Goal: Task Accomplishment & Management: Manage account settings

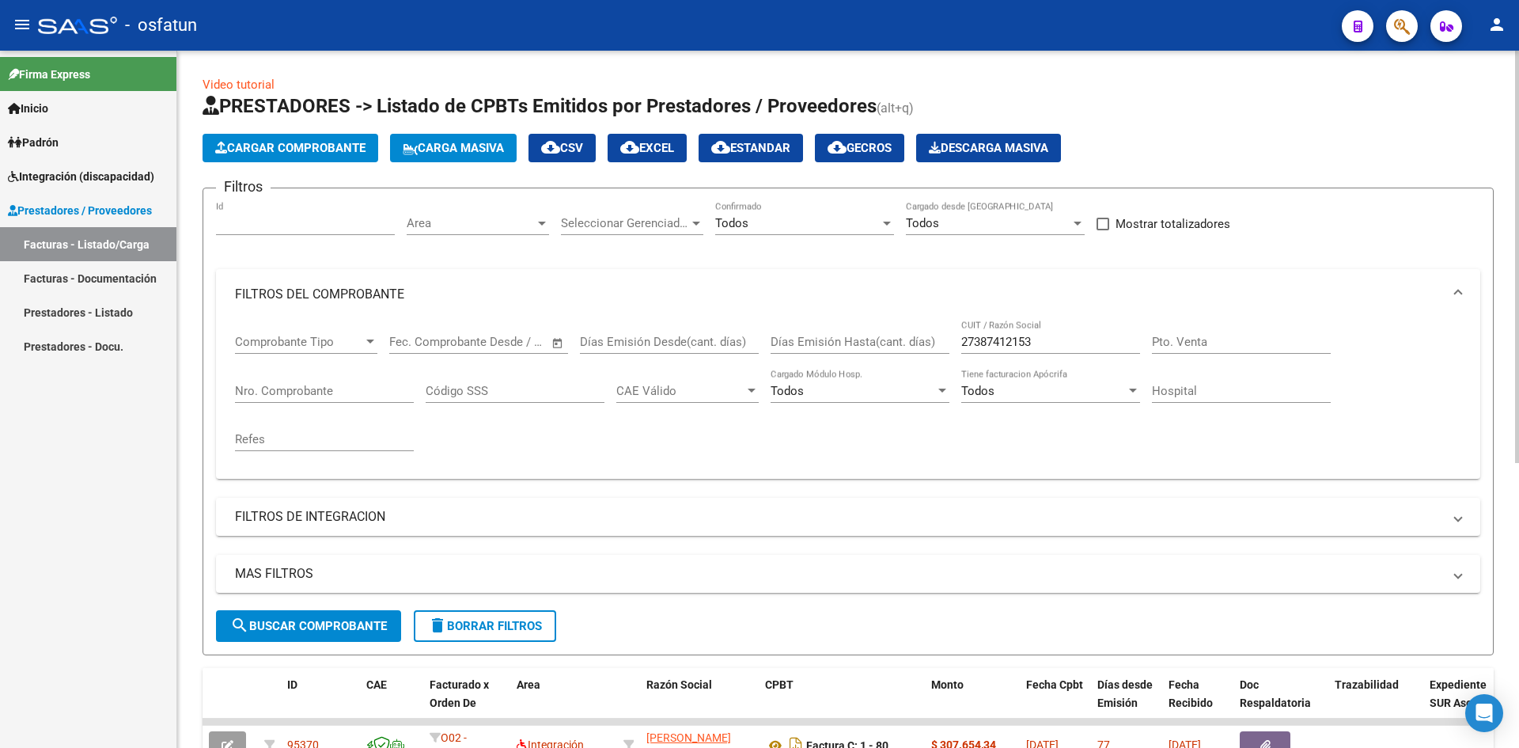
scroll to position [21, 0]
drag, startPoint x: 1049, startPoint y: 337, endPoint x: 793, endPoint y: 290, distance: 260.6
click at [786, 306] on mat-expansion-panel "FILTROS DEL COMPROBANTE Comprobante Tipo Comprobante Tipo Fecha inicio – Fecha …" at bounding box center [848, 374] width 1265 height 210
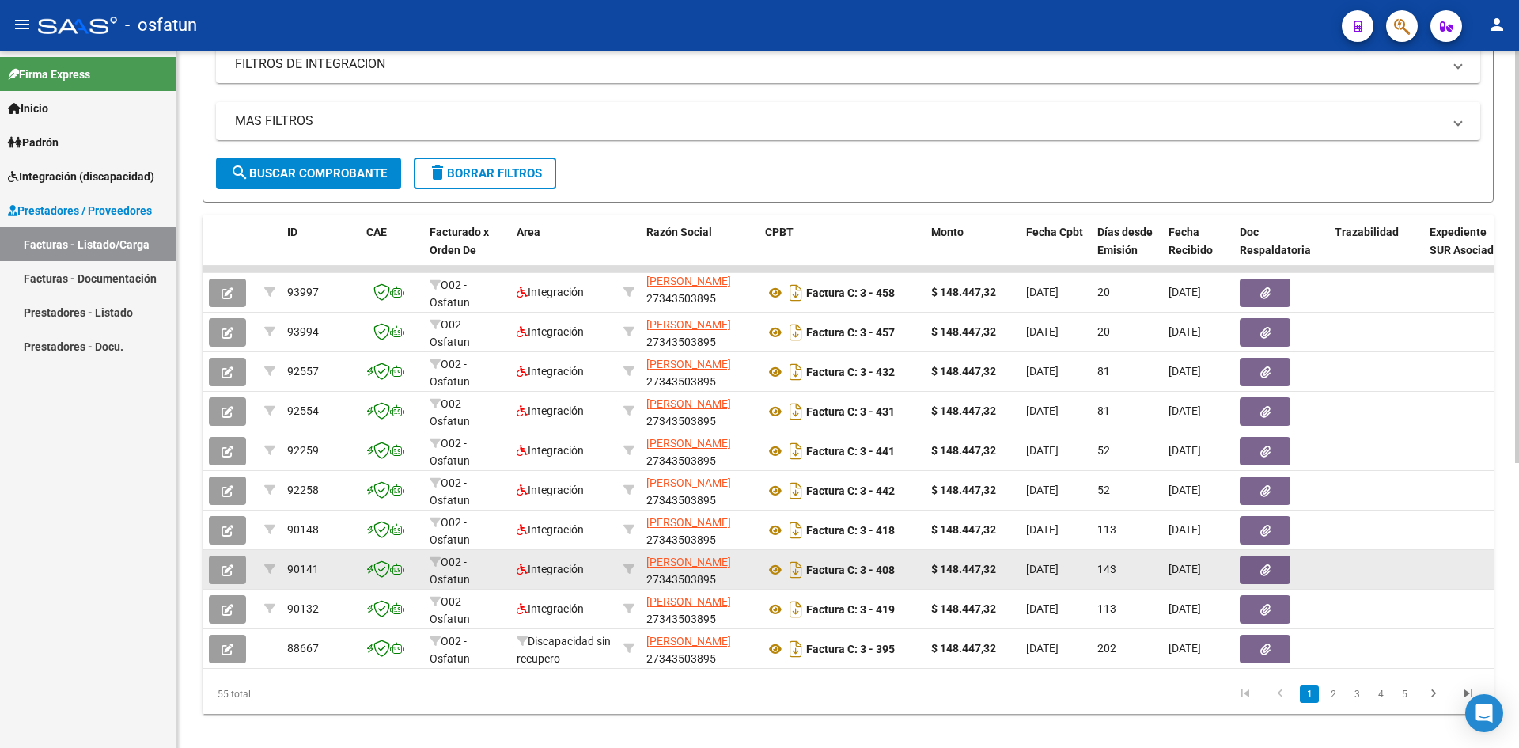
scroll to position [475, 0]
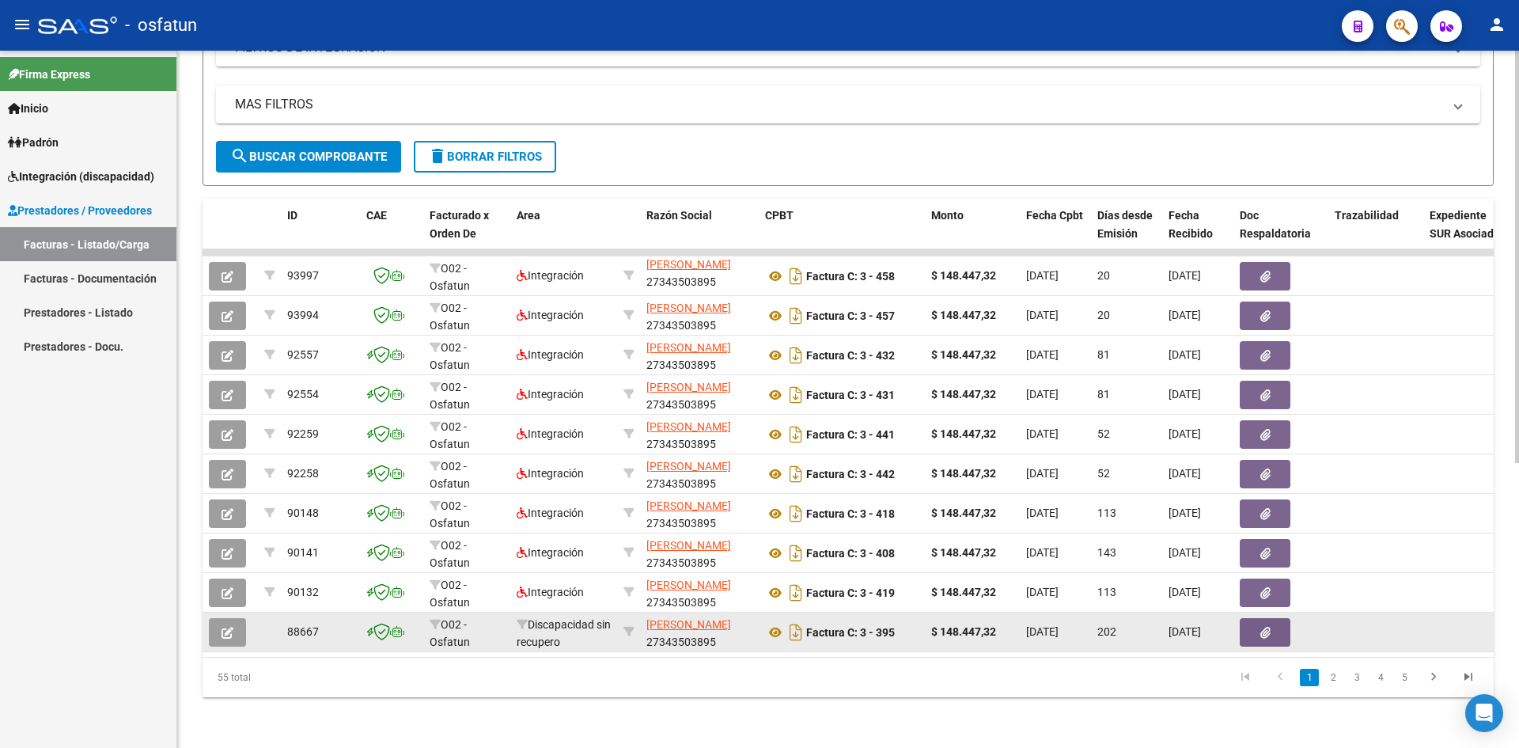
type input "27343503895"
click at [222, 627] on icon "button" at bounding box center [228, 633] width 12 height 12
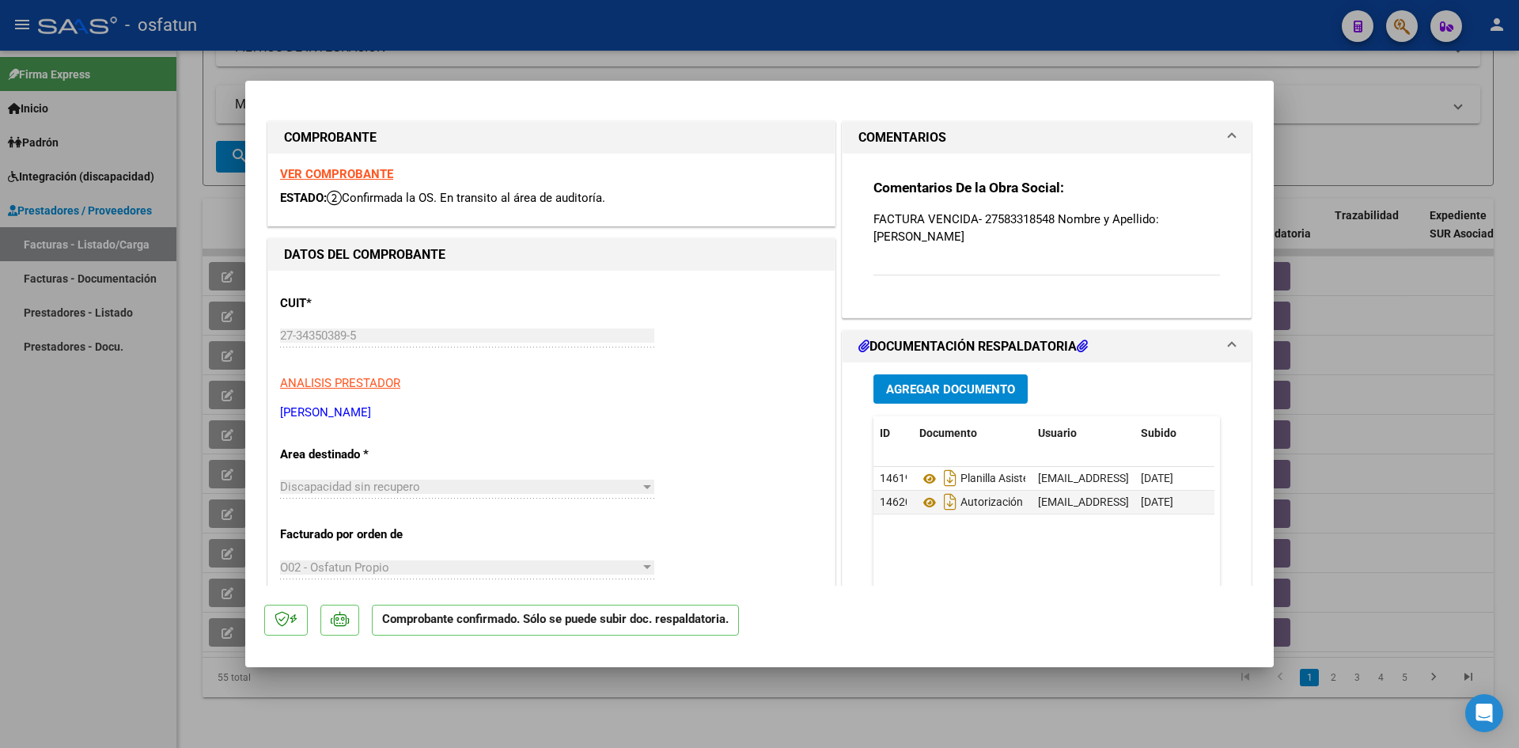
click at [987, 35] on div at bounding box center [759, 374] width 1519 height 748
type input "$ 0,00"
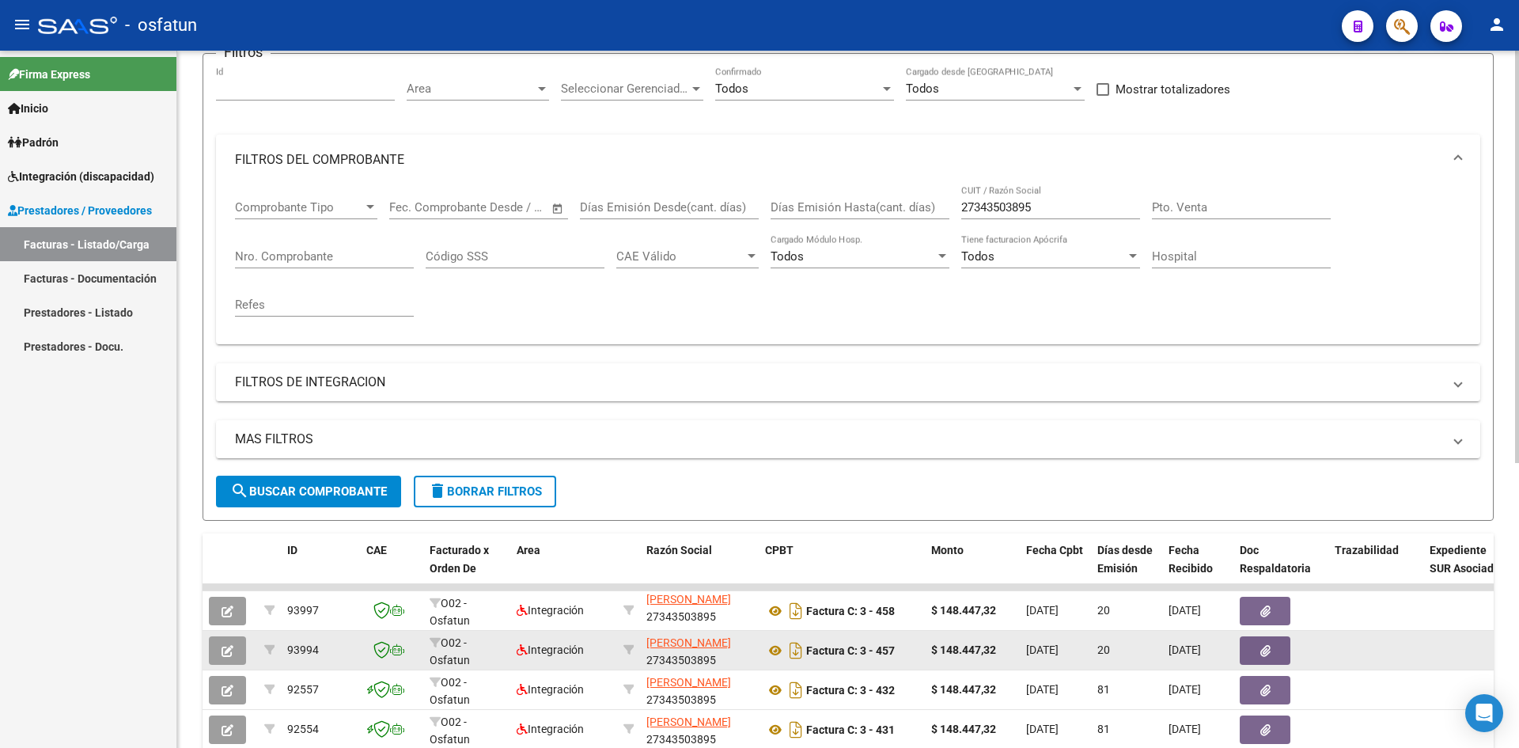
scroll to position [0, 0]
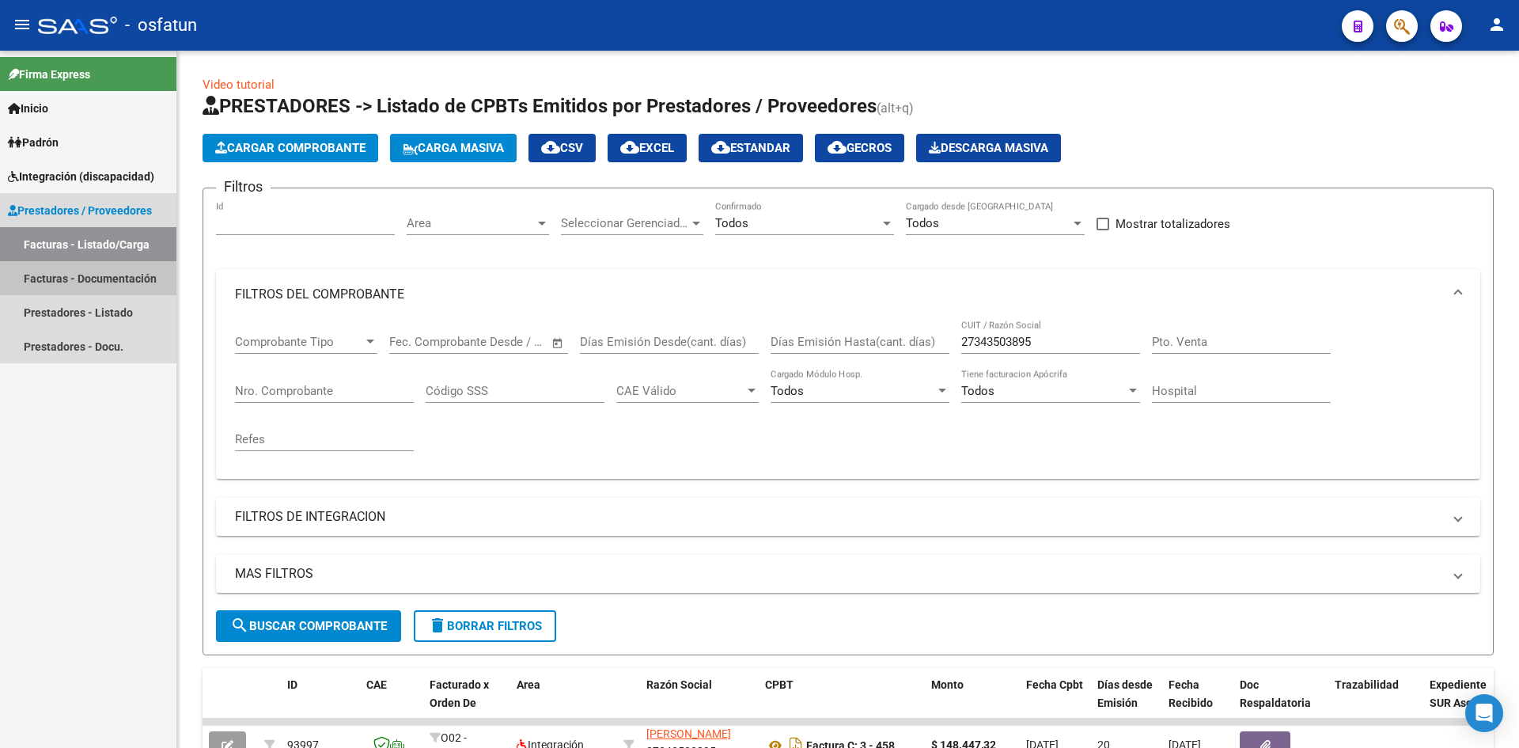
drag, startPoint x: 105, startPoint y: 277, endPoint x: 116, endPoint y: 256, distance: 24.1
click at [108, 277] on link "Facturas - Documentación" at bounding box center [88, 278] width 176 height 34
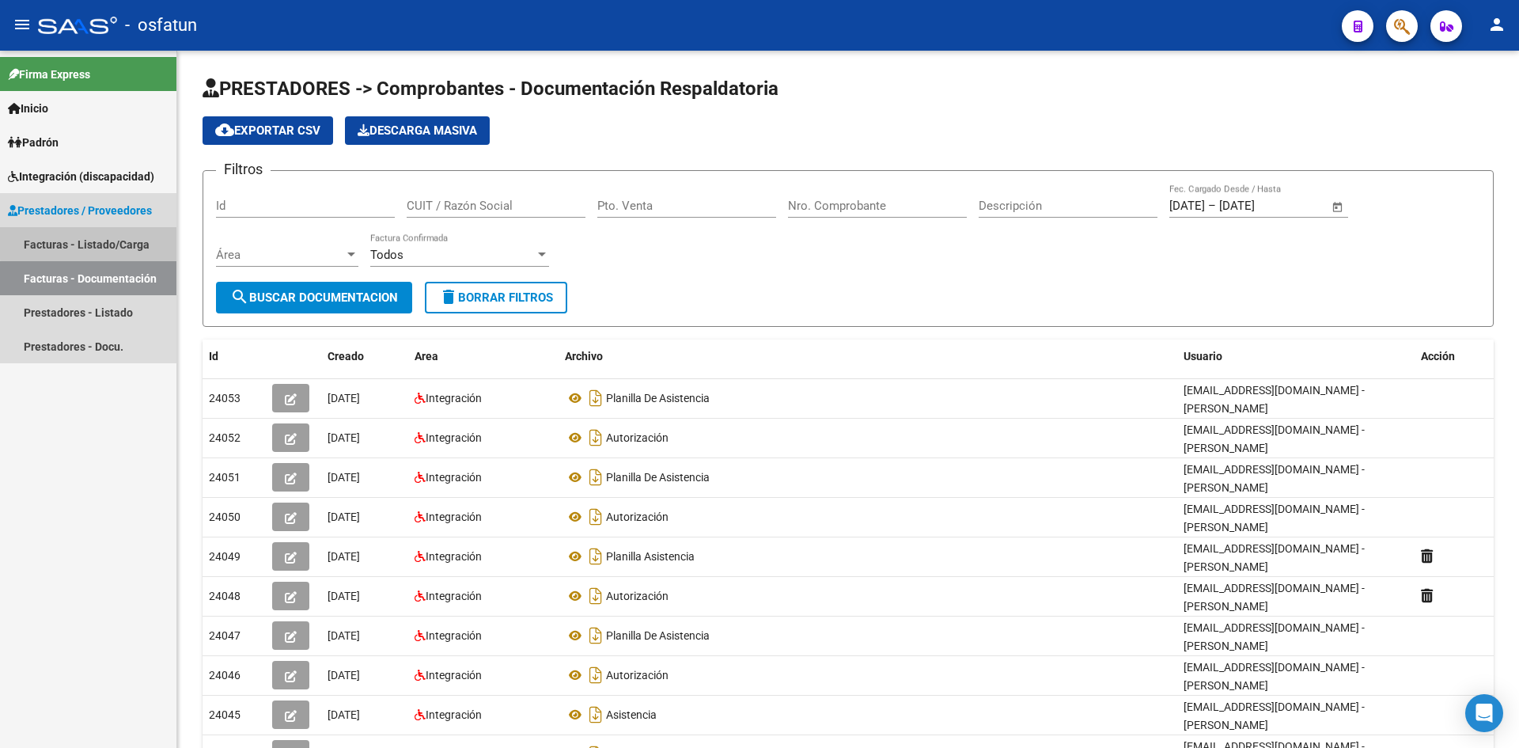
click at [114, 241] on link "Facturas - Listado/Carga" at bounding box center [88, 244] width 176 height 34
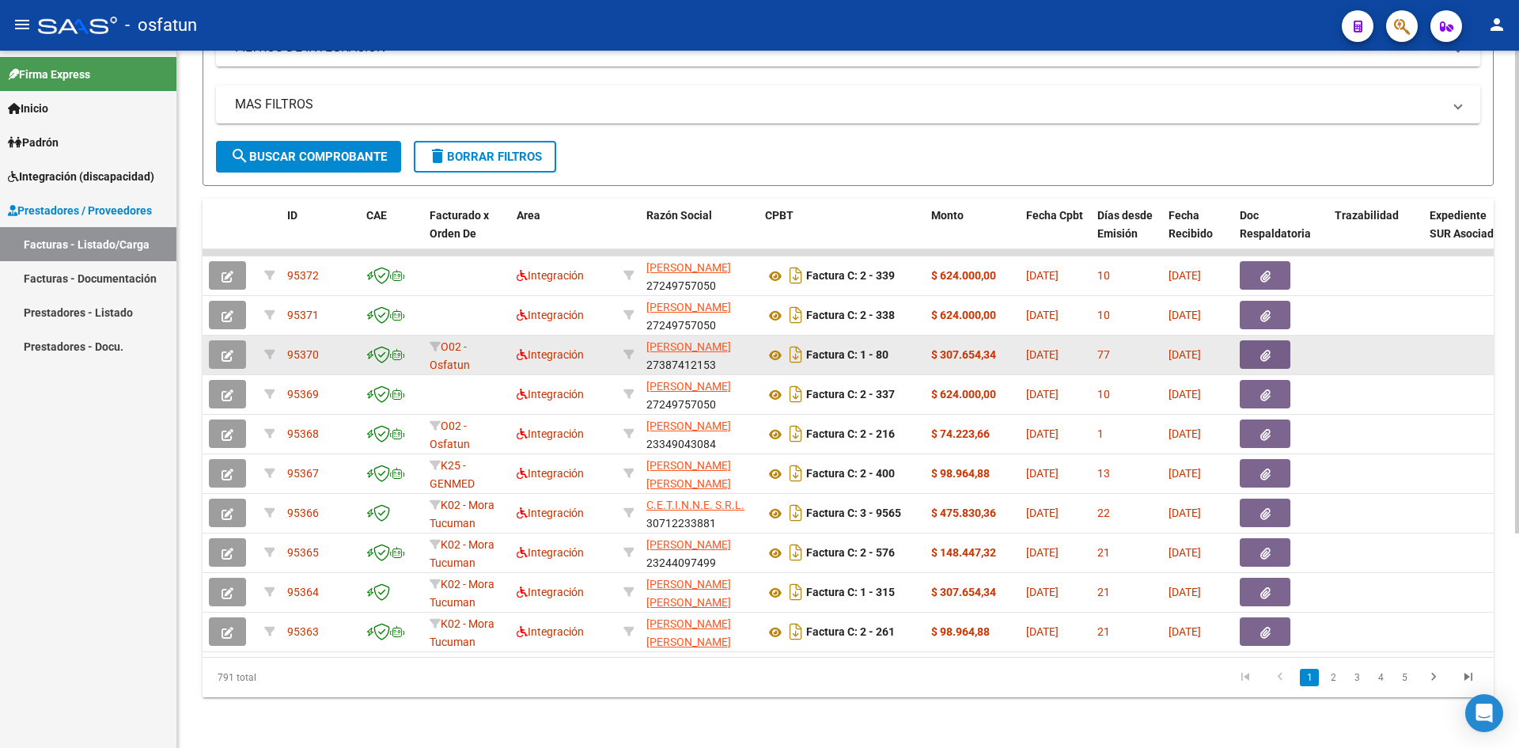
scroll to position [309, 0]
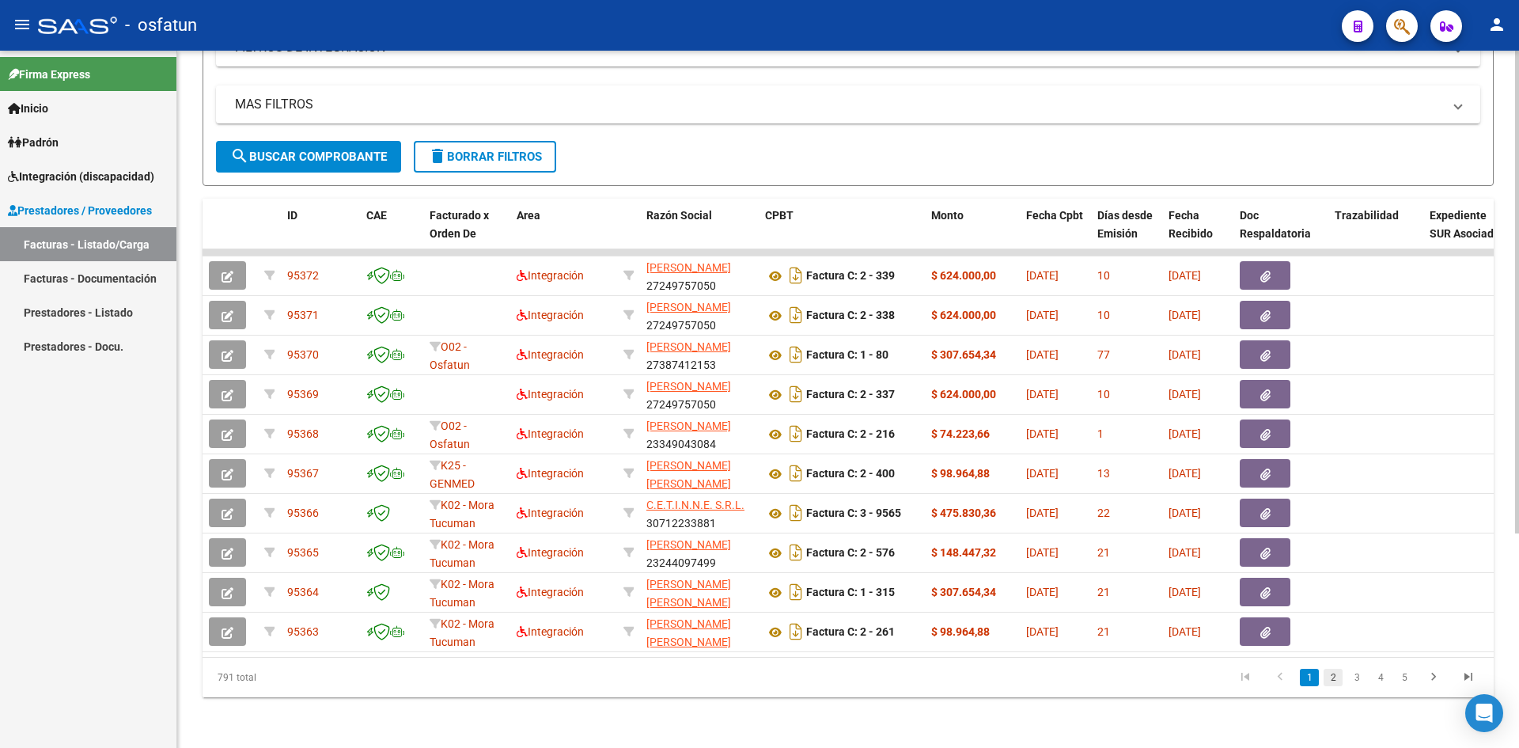
drag, startPoint x: 1331, startPoint y: 677, endPoint x: 1318, endPoint y: 668, distance: 15.4
click at [1330, 677] on link "2" at bounding box center [1333, 677] width 19 height 17
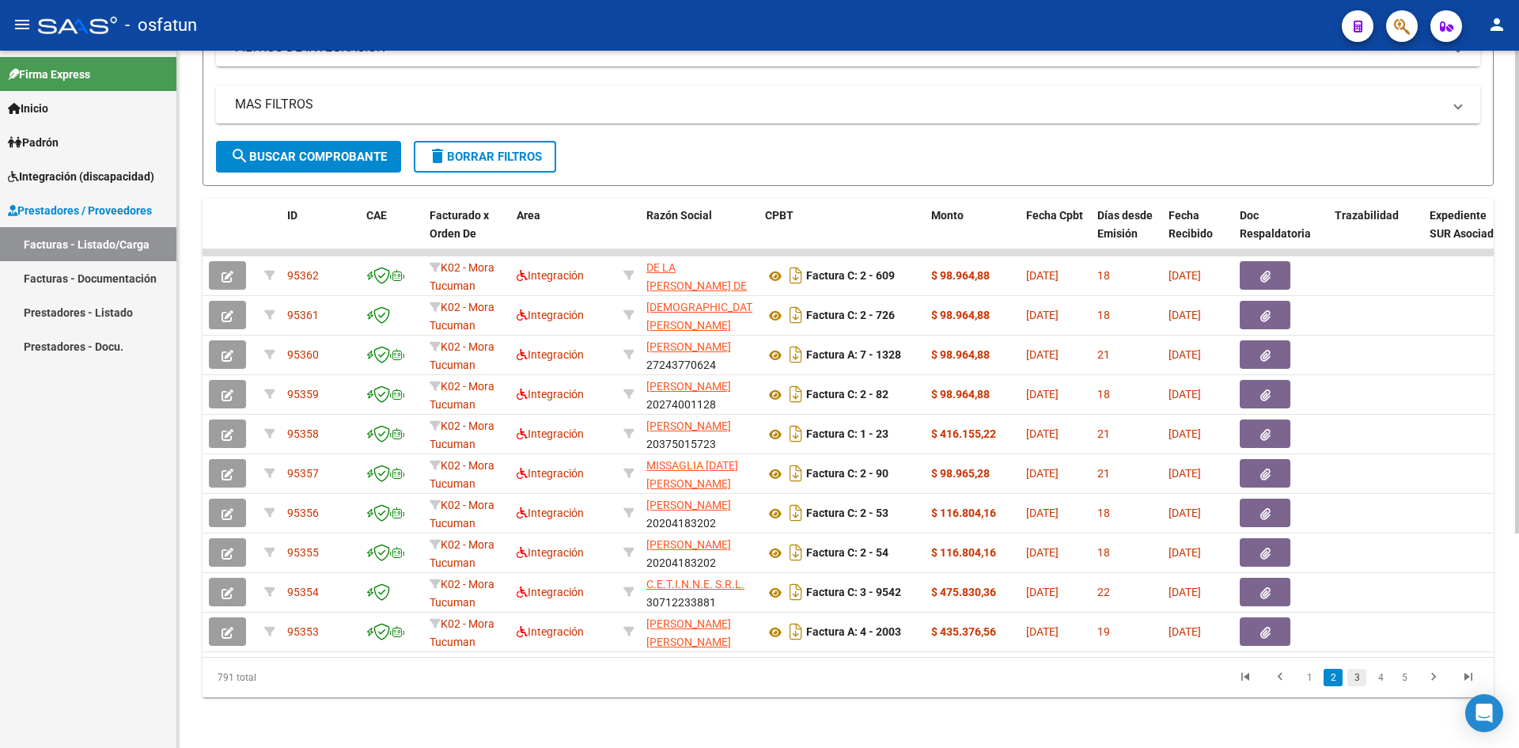
click at [1359, 673] on link "3" at bounding box center [1357, 677] width 19 height 17
click at [1382, 682] on link "4" at bounding box center [1380, 677] width 19 height 17
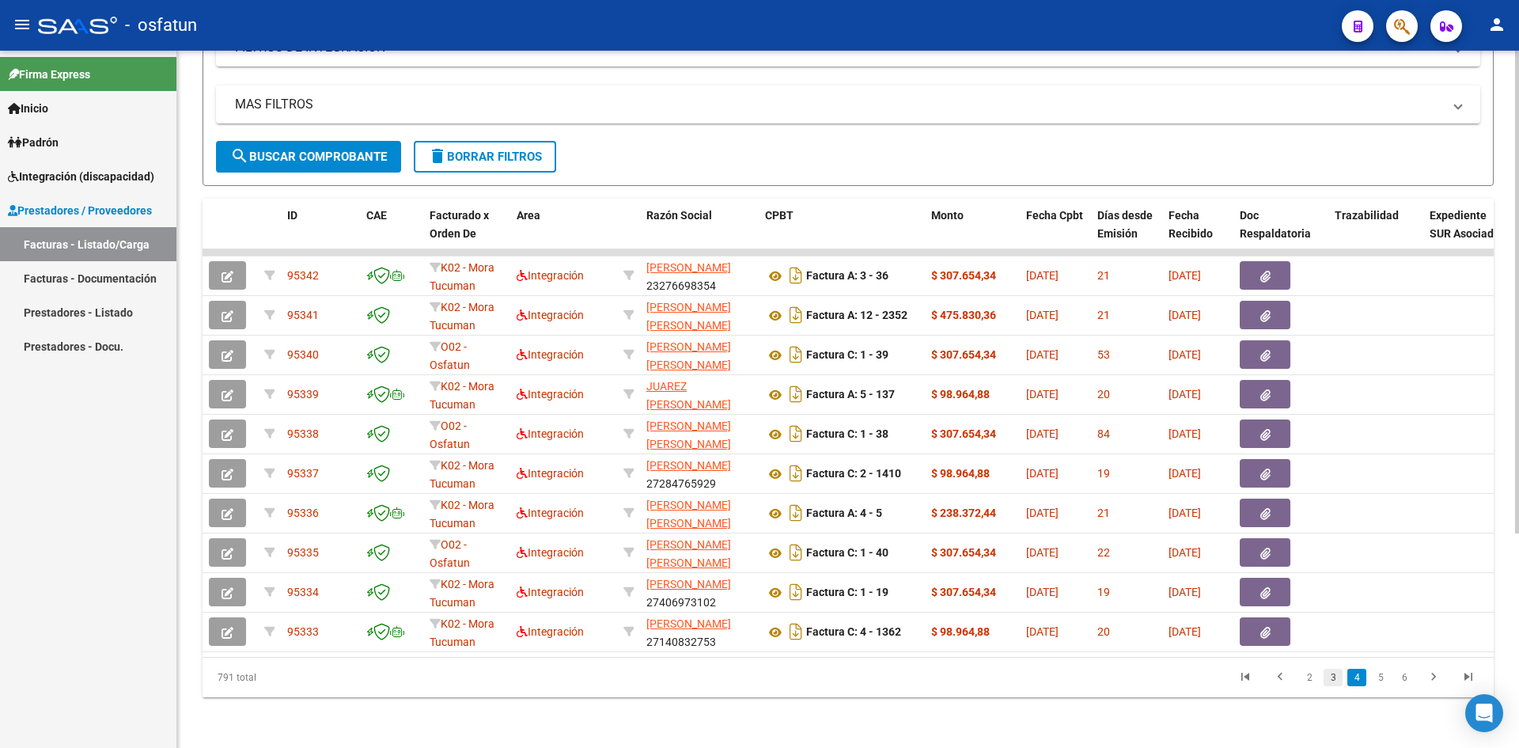
click at [1335, 683] on link "3" at bounding box center [1333, 677] width 19 height 17
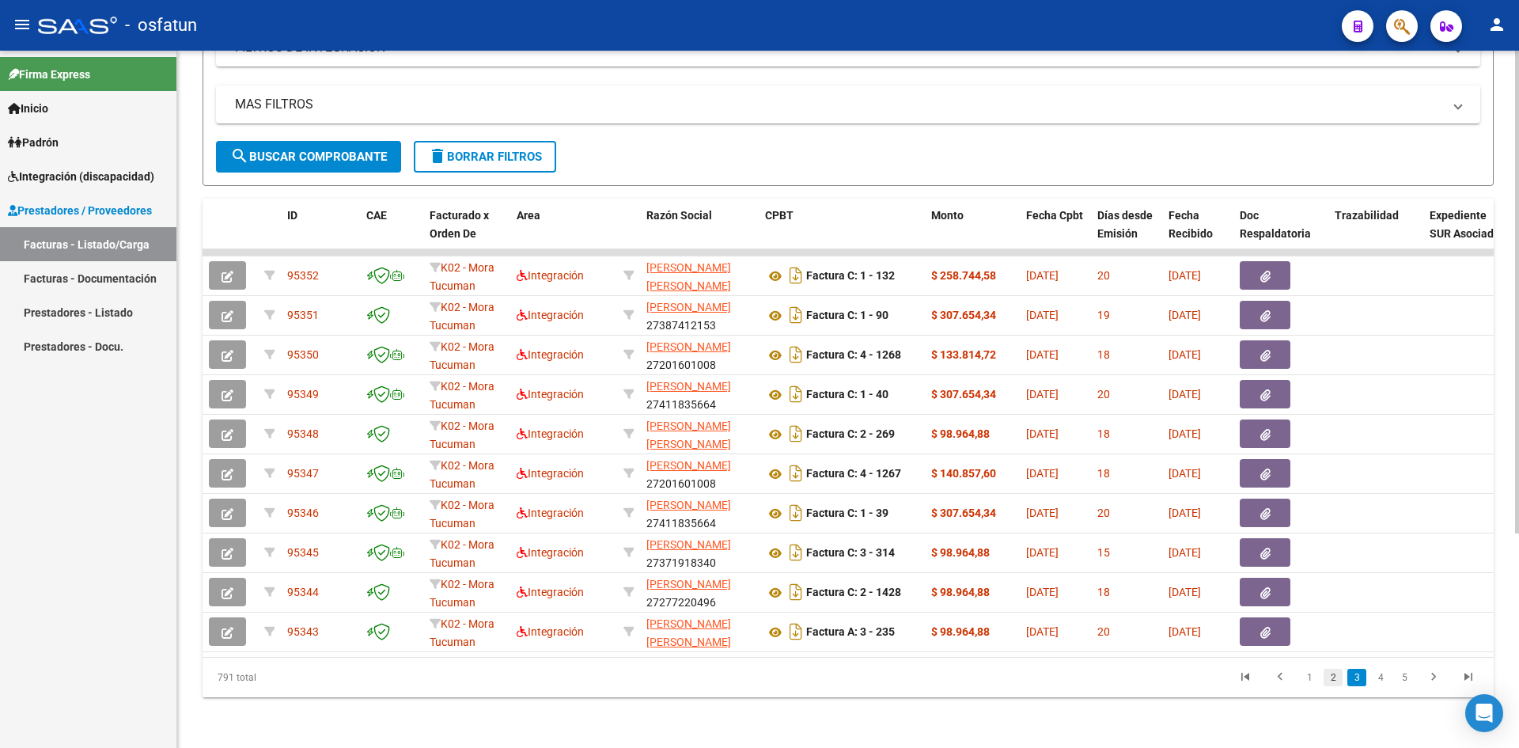
click at [1333, 678] on link "2" at bounding box center [1333, 677] width 19 height 17
click at [1309, 681] on link "1" at bounding box center [1309, 677] width 19 height 17
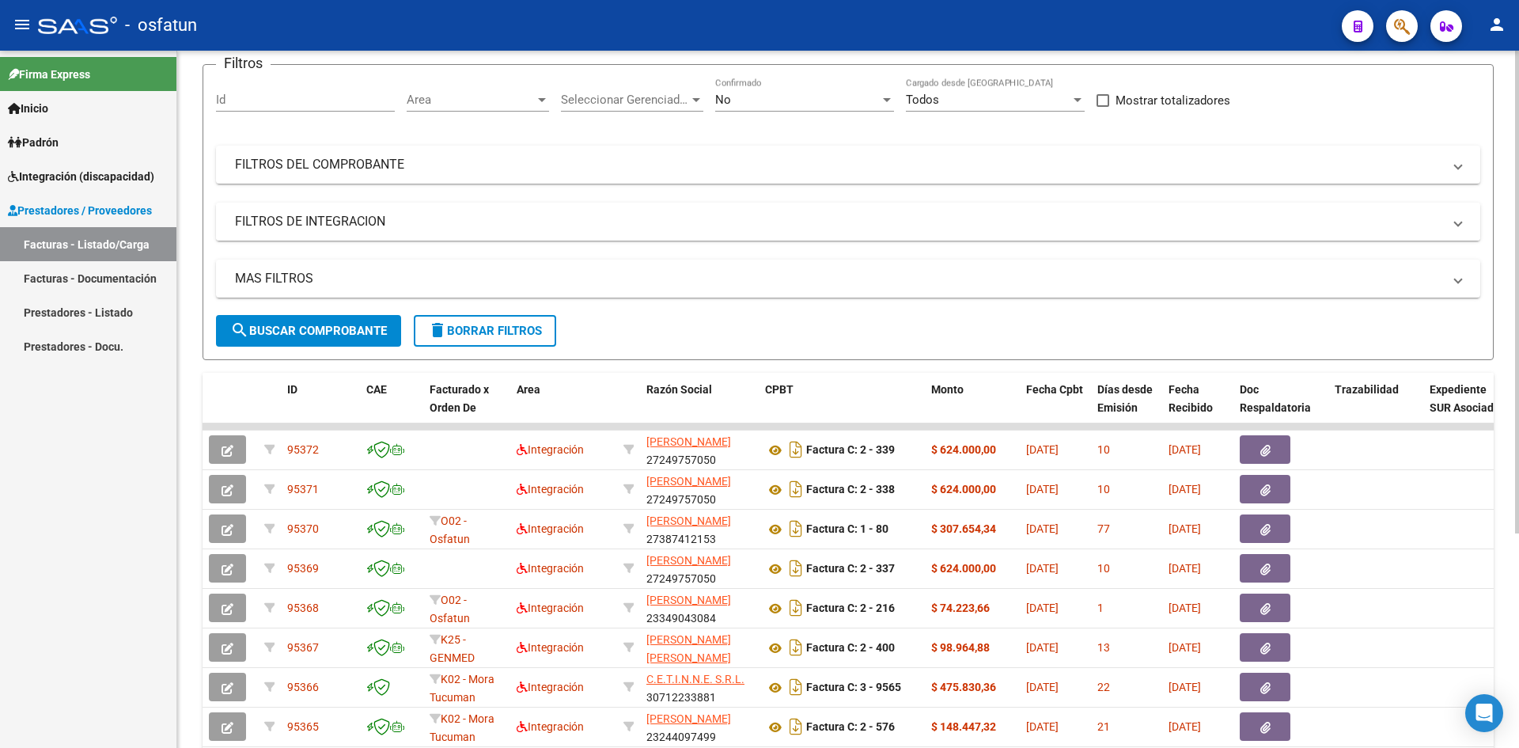
scroll to position [0, 0]
